Goal: Task Accomplishment & Management: Manage account settings

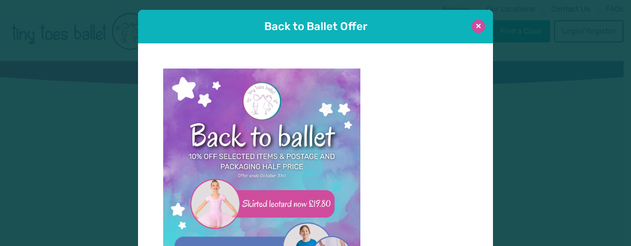
type input "**********"
click at [480, 26] on button at bounding box center [478, 26] width 13 height 13
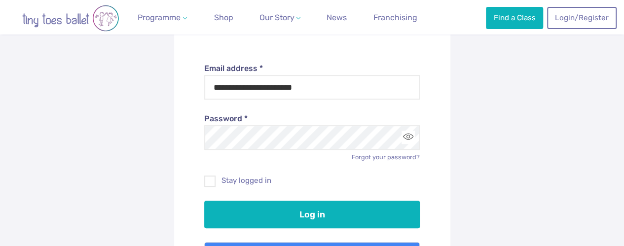
scroll to position [134, 0]
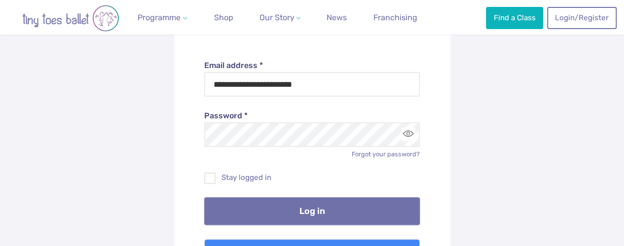
click at [333, 216] on button "Log in" at bounding box center [312, 211] width 216 height 28
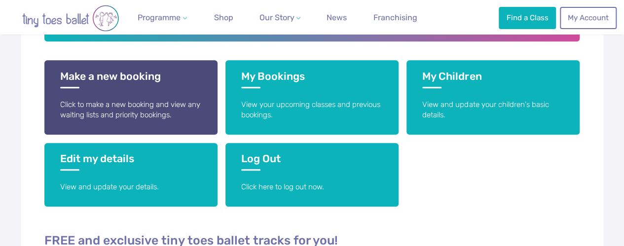
scroll to position [242, 0]
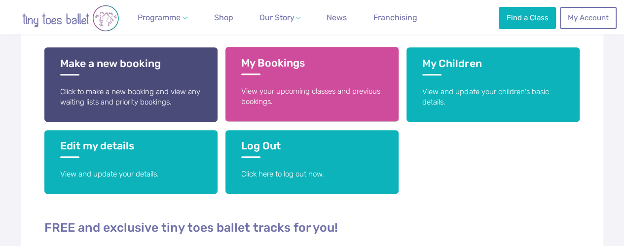
click at [314, 87] on p "View your upcoming classes and previous bookings." at bounding box center [312, 96] width 142 height 21
